Goal: Transaction & Acquisition: Book appointment/travel/reservation

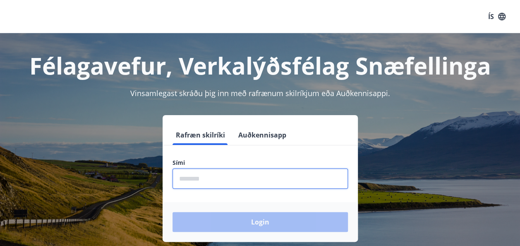
click at [248, 175] on input "phone" at bounding box center [259, 178] width 175 height 20
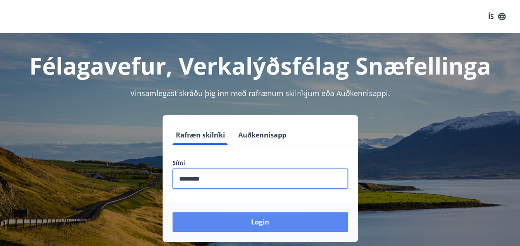
type input "********"
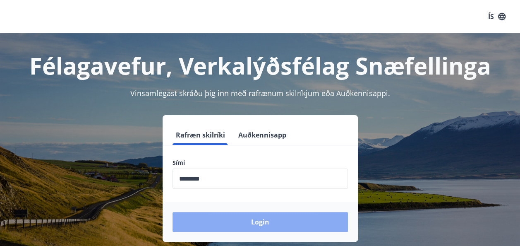
click at [266, 224] on button "Login" at bounding box center [259, 222] width 175 height 20
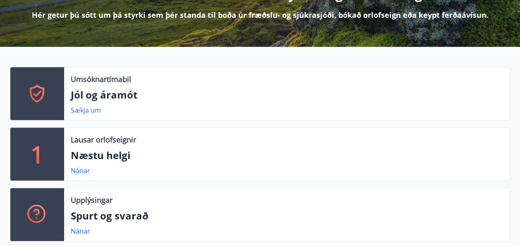
scroll to position [132, 0]
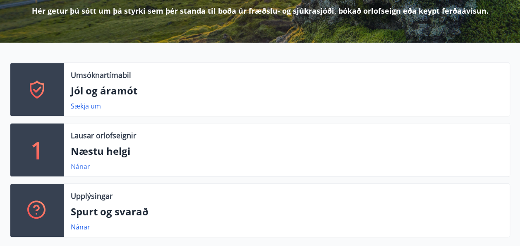
click at [80, 165] on link "Nánar" at bounding box center [80, 166] width 19 height 9
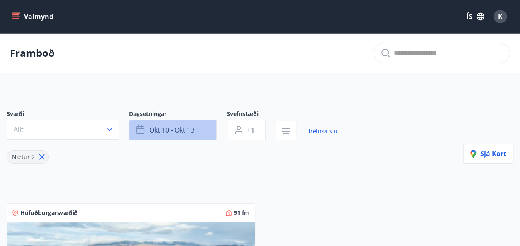
click at [161, 132] on span "okt 10 - okt 13" at bounding box center [171, 129] width 45 height 9
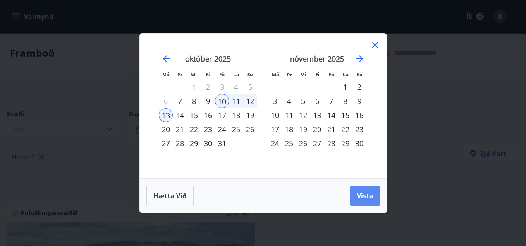
click at [371, 202] on button "Vista" at bounding box center [365, 196] width 30 height 20
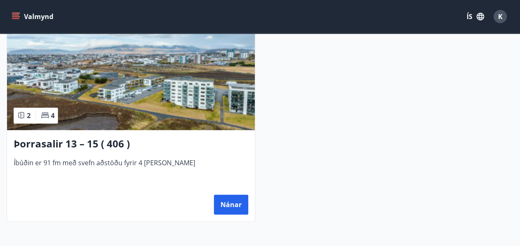
scroll to position [198, 0]
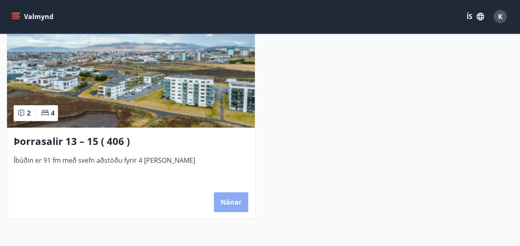
click at [227, 199] on button "Nánar" at bounding box center [231, 202] width 34 height 20
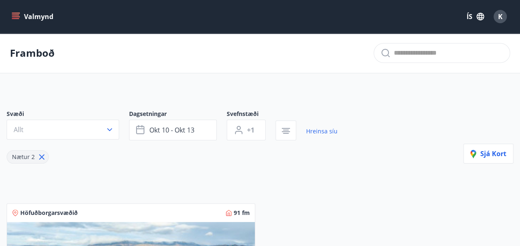
click at [31, 17] on button "Valmynd" at bounding box center [33, 16] width 47 height 15
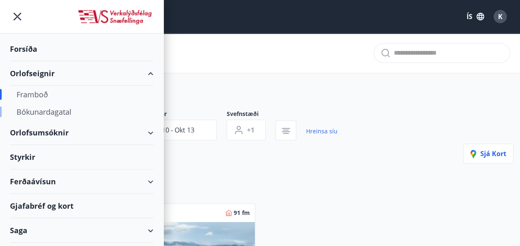
click at [60, 110] on div "Bókunardagatal" at bounding box center [82, 111] width 130 height 17
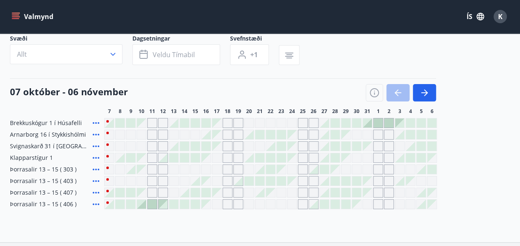
scroll to position [33, 0]
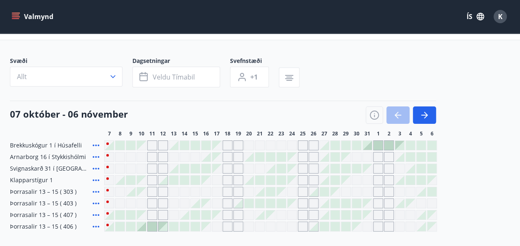
click at [140, 157] on div "Gráir dagar eru ekki bókanlegir" at bounding box center [141, 157] width 10 height 10
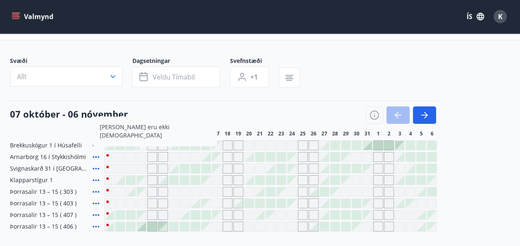
click at [95, 156] on icon at bounding box center [96, 157] width 7 height 2
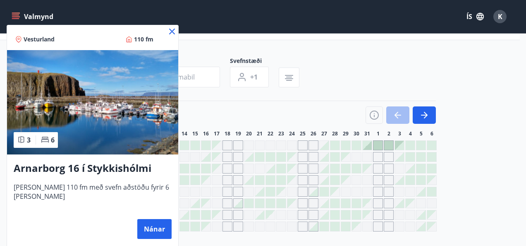
click at [172, 31] on icon at bounding box center [172, 31] width 1 height 1
click at [170, 33] on div "Valmynd ÍS K" at bounding box center [260, 16] width 520 height 33
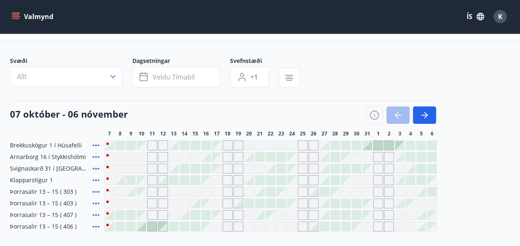
click at [170, 33] on div "Valmynd ÍS K" at bounding box center [260, 16] width 520 height 33
click at [31, 17] on button "Valmynd" at bounding box center [33, 16] width 47 height 15
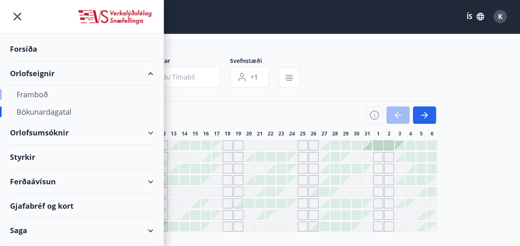
click at [35, 95] on div "Framboð" at bounding box center [82, 94] width 130 height 17
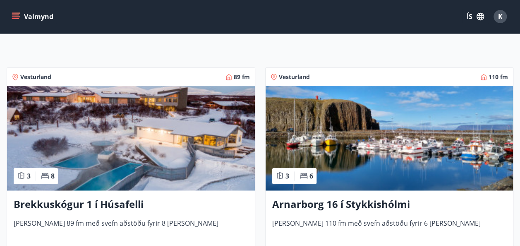
scroll to position [149, 0]
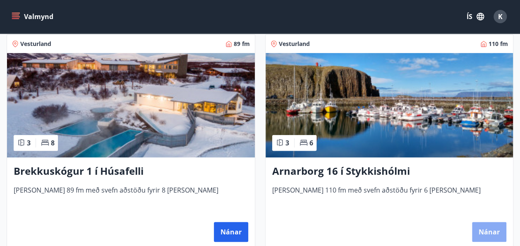
click at [497, 230] on button "Nánar" at bounding box center [489, 232] width 34 height 20
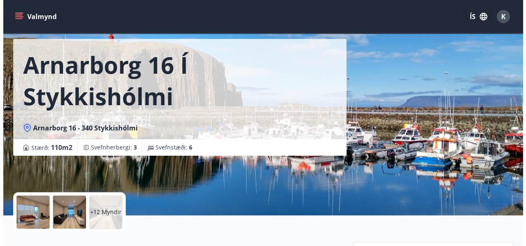
scroll to position [83, 0]
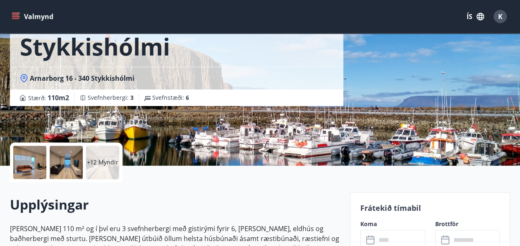
click at [102, 161] on p "+12 Myndir" at bounding box center [102, 162] width 31 height 8
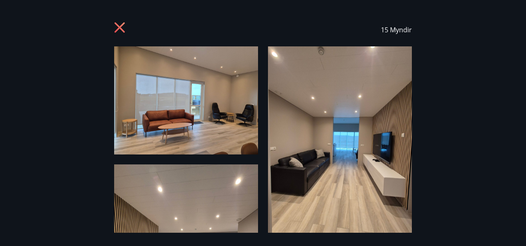
click at [445, 153] on div "15 Myndir" at bounding box center [263, 122] width 526 height 219
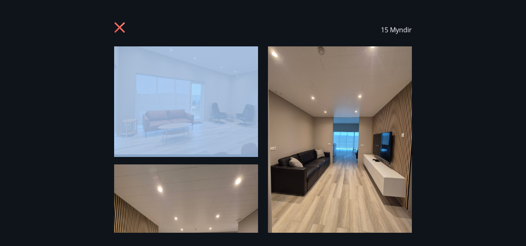
click at [445, 153] on div "15 Myndir" at bounding box center [263, 122] width 526 height 219
click at [209, 138] on img at bounding box center [186, 100] width 144 height 108
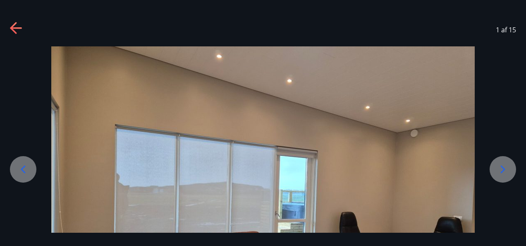
click at [524, 233] on div "1 af 15" at bounding box center [263, 123] width 526 height 246
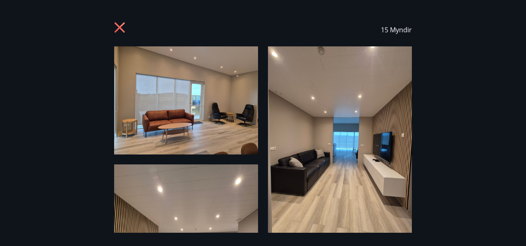
click at [352, 184] on img at bounding box center [340, 142] width 144 height 192
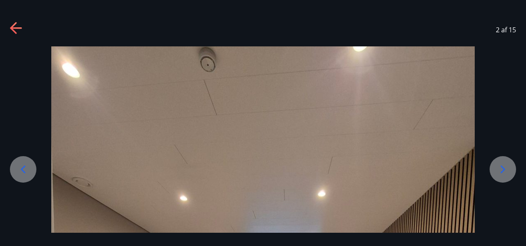
click at [502, 176] on div at bounding box center [502, 169] width 26 height 26
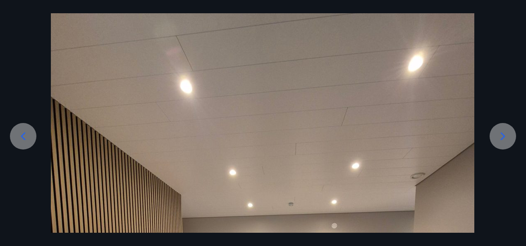
drag, startPoint x: 305, startPoint y: 143, endPoint x: 299, endPoint y: 68, distance: 75.0
click at [502, 140] on icon at bounding box center [502, 135] width 13 height 13
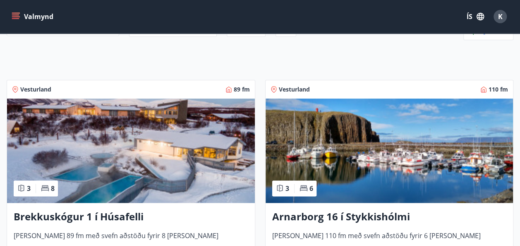
scroll to position [116, 0]
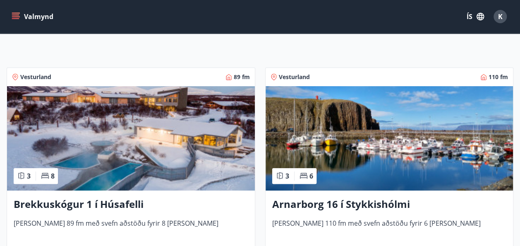
click at [343, 207] on h3 "Arnarborg 16 í Stykkishólmi" at bounding box center [389, 204] width 234 height 15
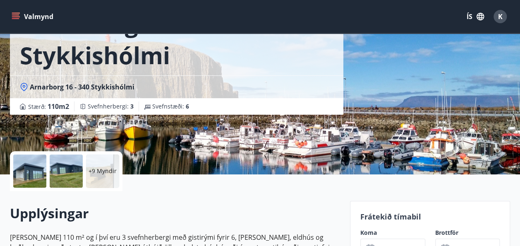
scroll to position [67, 0]
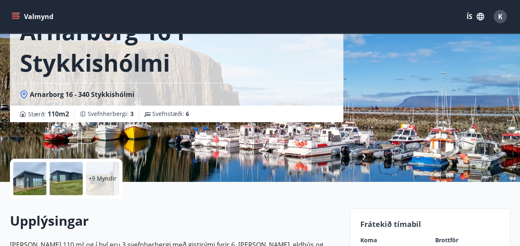
click at [19, 181] on div at bounding box center [29, 178] width 33 height 33
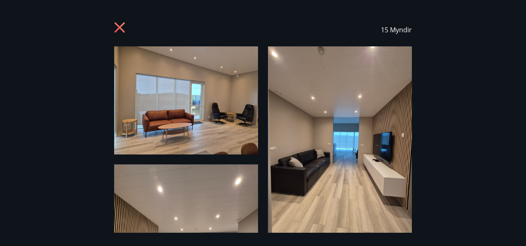
click at [397, 152] on img at bounding box center [340, 142] width 144 height 192
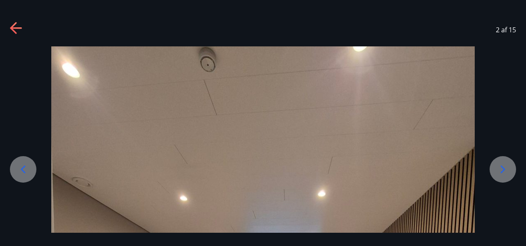
click at [506, 237] on div "2 af 15" at bounding box center [263, 123] width 526 height 246
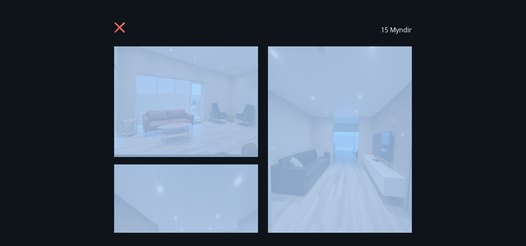
drag, startPoint x: 506, startPoint y: 237, endPoint x: 512, endPoint y: 237, distance: 5.8
click at [512, 237] on div "15 Myndir" at bounding box center [263, 123] width 526 height 246
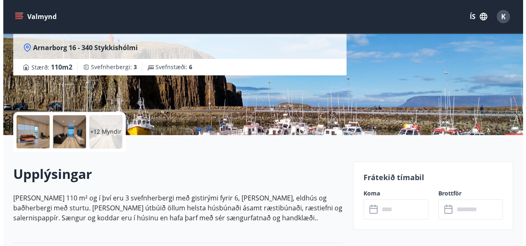
scroll to position [149, 0]
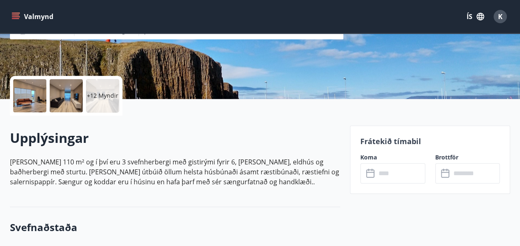
click at [107, 105] on div "+12 Myndir" at bounding box center [102, 95] width 33 height 33
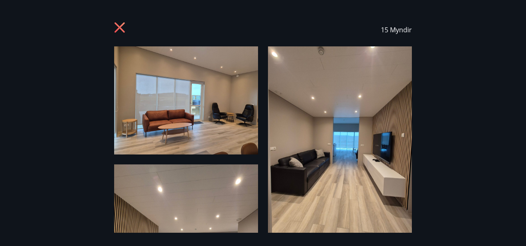
click at [94, 136] on div "15 Myndir" at bounding box center [263, 122] width 526 height 219
click at [334, 229] on img at bounding box center [340, 142] width 144 height 192
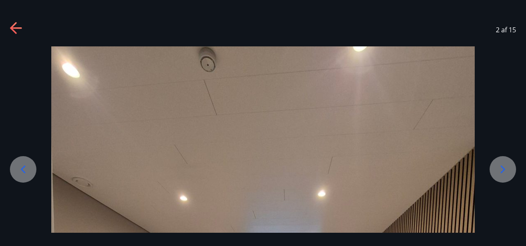
click at [503, 168] on icon at bounding box center [502, 168] width 13 height 13
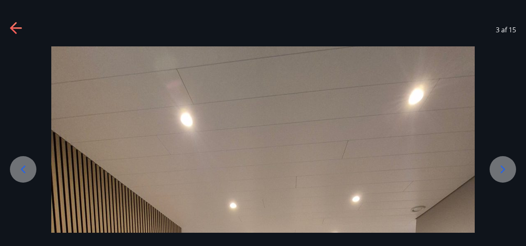
click at [503, 168] on icon at bounding box center [502, 168] width 13 height 13
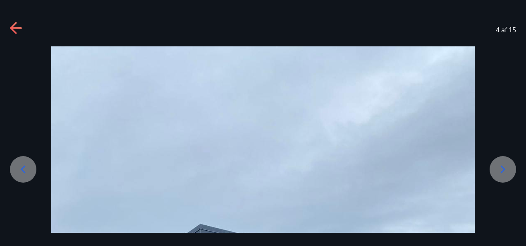
click at [503, 168] on icon at bounding box center [502, 168] width 13 height 13
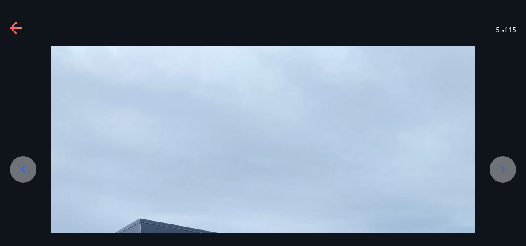
click at [503, 168] on icon at bounding box center [502, 168] width 13 height 13
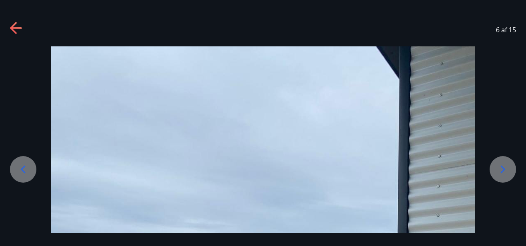
click at [503, 168] on icon at bounding box center [502, 168] width 13 height 13
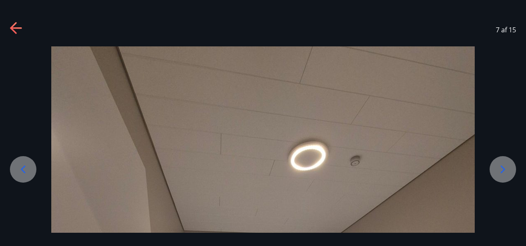
click at [503, 168] on icon at bounding box center [502, 168] width 13 height 13
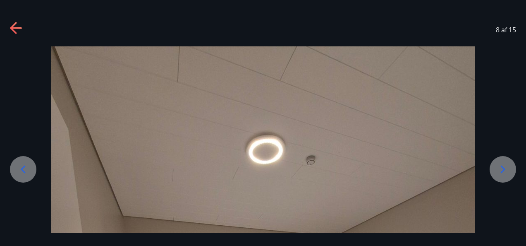
click at [503, 168] on icon at bounding box center [502, 168] width 13 height 13
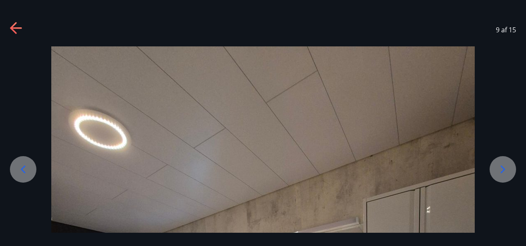
click at [503, 168] on icon at bounding box center [502, 168] width 13 height 13
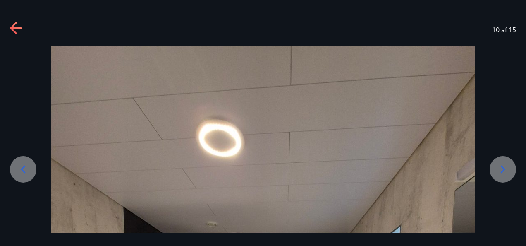
drag, startPoint x: 464, startPoint y: 18, endPoint x: 465, endPoint y: 22, distance: 4.5
click at [465, 22] on div "10 af 15" at bounding box center [263, 29] width 526 height 33
drag, startPoint x: 457, startPoint y: 66, endPoint x: 455, endPoint y: 47, distance: 19.5
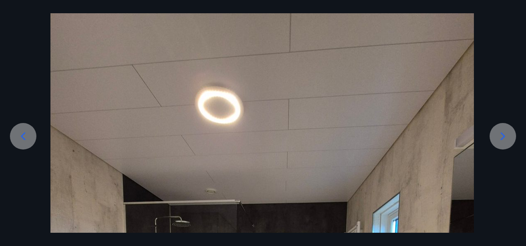
drag, startPoint x: 453, startPoint y: 60, endPoint x: 451, endPoint y: 2, distance: 57.5
click at [451, 2] on div "10 af 15" at bounding box center [263, 123] width 526 height 246
drag, startPoint x: 463, startPoint y: 43, endPoint x: 459, endPoint y: -2, distance: 45.7
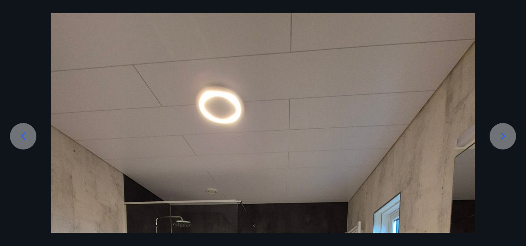
drag, startPoint x: 439, startPoint y: 106, endPoint x: 438, endPoint y: 46, distance: 59.5
drag, startPoint x: 355, startPoint y: 183, endPoint x: 340, endPoint y: -19, distance: 202.7
click at [498, 142] on icon at bounding box center [502, 135] width 13 height 13
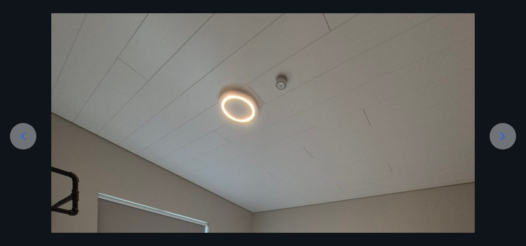
drag, startPoint x: 110, startPoint y: 86, endPoint x: 368, endPoint y: 148, distance: 264.7
click at [501, 135] on icon at bounding box center [502, 135] width 13 height 13
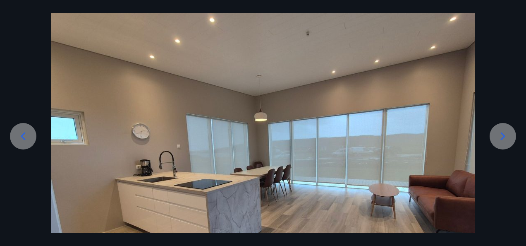
click at [501, 135] on icon at bounding box center [502, 135] width 13 height 13
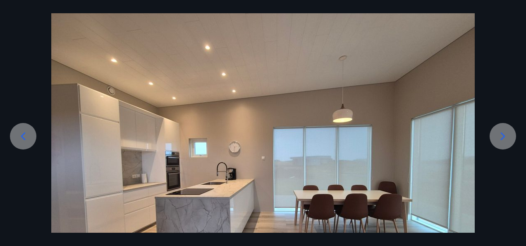
click at [501, 135] on icon at bounding box center [502, 135] width 13 height 13
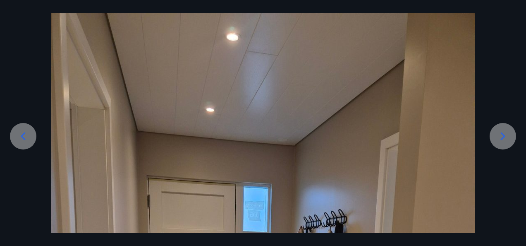
click at [501, 135] on icon at bounding box center [502, 135] width 13 height 13
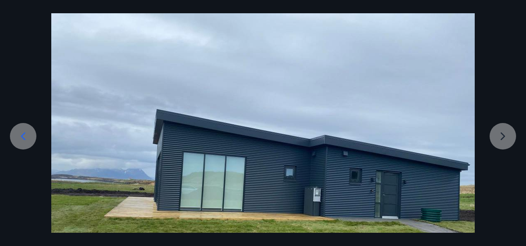
click at [501, 135] on div at bounding box center [263, 171] width 526 height 317
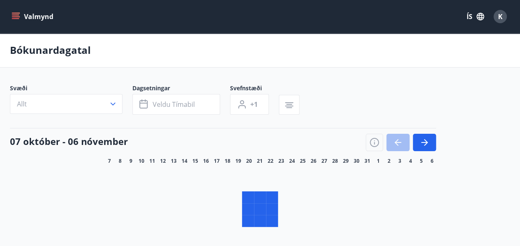
scroll to position [33, 0]
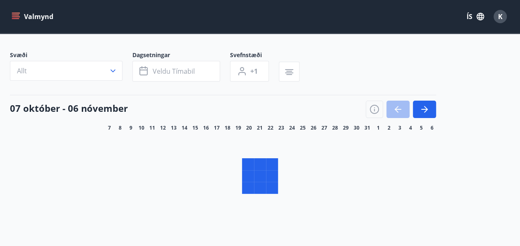
click at [34, 19] on div "Valmynd ÍS K Bókunardagatal Svæði Allt Dagsetningar Veldu tímabil Svefnstæði +1…" at bounding box center [260, 108] width 520 height 283
click at [34, 19] on button "Valmynd" at bounding box center [33, 16] width 47 height 15
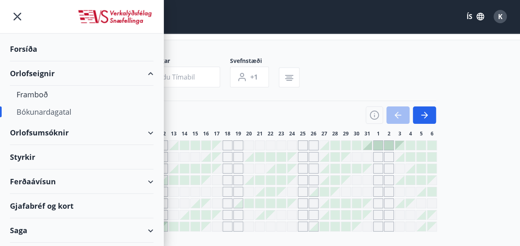
click at [128, 180] on div "Ferðaávísun" at bounding box center [81, 181] width 143 height 24
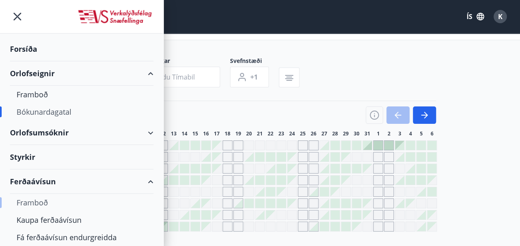
click at [42, 201] on div "Framboð" at bounding box center [82, 201] width 130 height 17
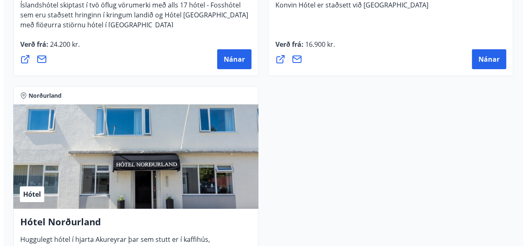
scroll to position [3092, 0]
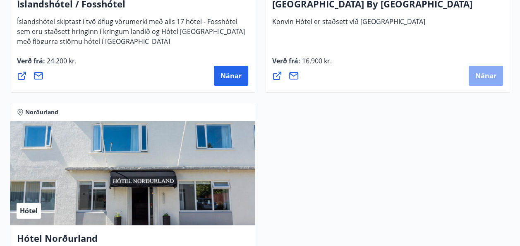
click at [481, 72] on span "Nánar" at bounding box center [485, 75] width 21 height 9
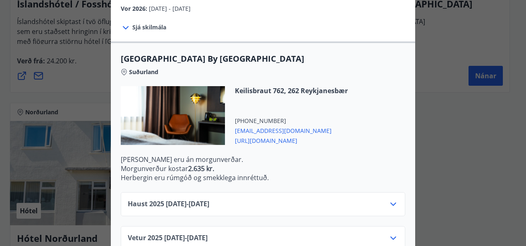
scroll to position [231, 0]
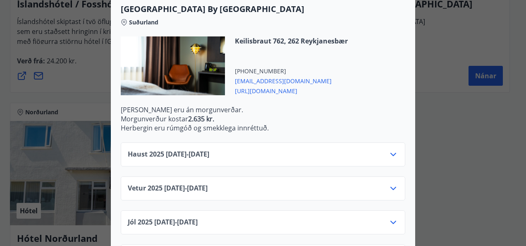
click at [393, 151] on icon at bounding box center [393, 154] width 10 height 10
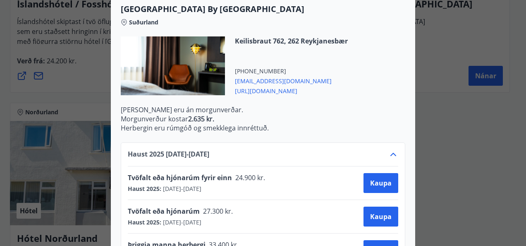
click at [393, 151] on icon at bounding box center [393, 154] width 10 height 10
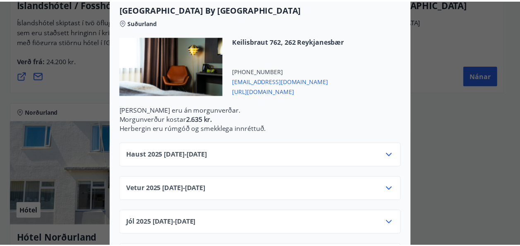
scroll to position [0, 0]
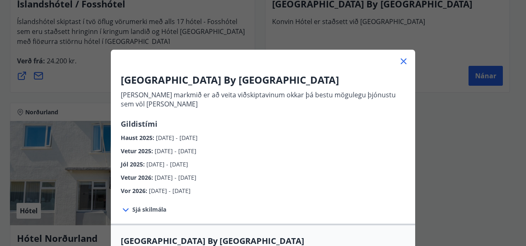
click at [442, 47] on div "[GEOGRAPHIC_DATA] By [GEOGRAPHIC_DATA] [PERSON_NAME] markmið er að veita viðski…" at bounding box center [263, 123] width 526 height 246
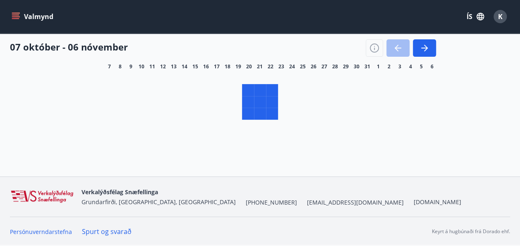
scroll to position [33, 0]
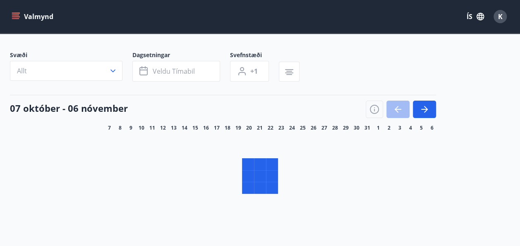
click at [16, 16] on icon "menu" at bounding box center [16, 16] width 8 height 8
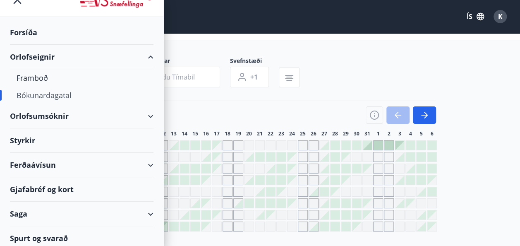
scroll to position [19, 0]
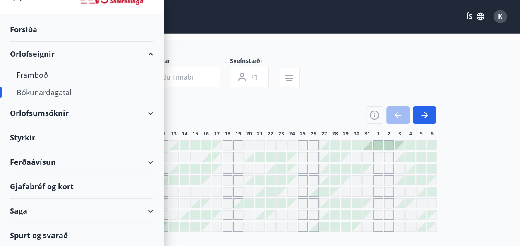
click at [145, 210] on div "Saga" at bounding box center [81, 210] width 143 height 24
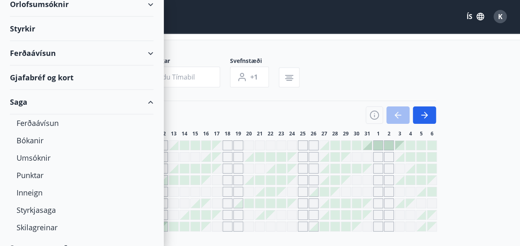
scroll to position [135, 0]
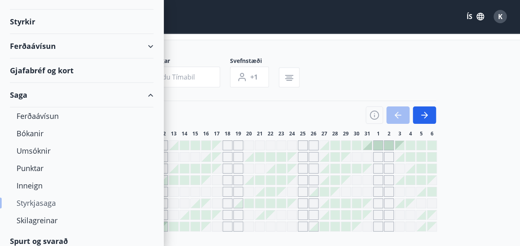
click at [45, 201] on div "Styrkjasaga" at bounding box center [82, 202] width 130 height 17
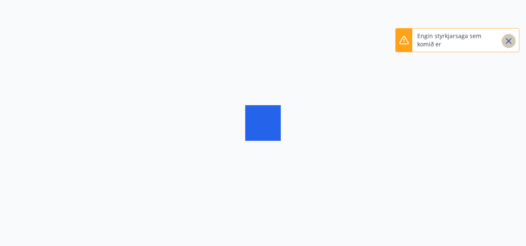
click at [509, 43] on icon "Close" at bounding box center [508, 41] width 10 height 10
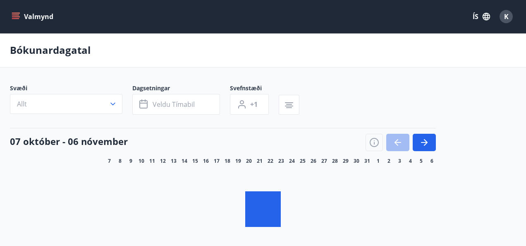
scroll to position [33, 0]
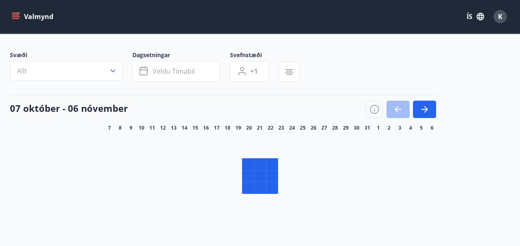
click at [497, 19] on div "K" at bounding box center [499, 16] width 13 height 13
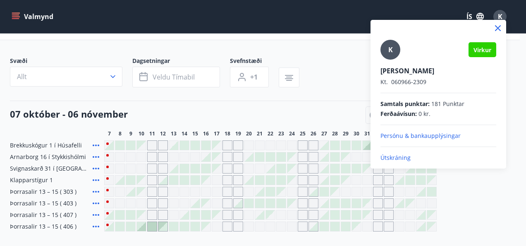
click at [393, 157] on p "Útskráning" at bounding box center [438, 157] width 116 height 8
